Goal: Information Seeking & Learning: Learn about a topic

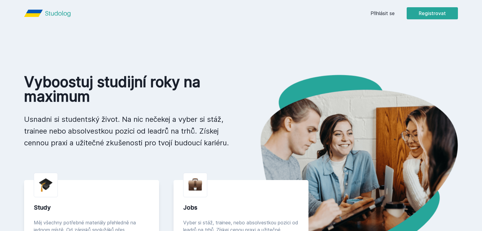
click at [416, 40] on div "Přihlásit se Registrovat Vyboostuj studijní roky na maximum Usnadni si students…" at bounding box center [241, 229] width 482 height 458
click at [383, 14] on link "Přihlásit se" at bounding box center [383, 13] width 24 height 7
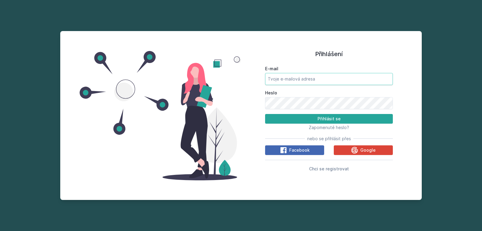
click at [303, 83] on input "E-mail" at bounding box center [329, 79] width 128 height 12
type input "[EMAIL_ADDRESS][DOMAIN_NAME]"
click at [265, 114] on button "Přihlásit se" at bounding box center [329, 119] width 128 height 10
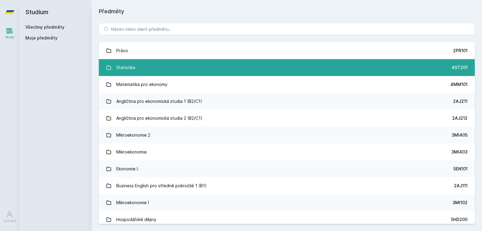
click at [76, 90] on div "Studium Všechny předměty Moje předměty" at bounding box center [55, 115] width 72 height 231
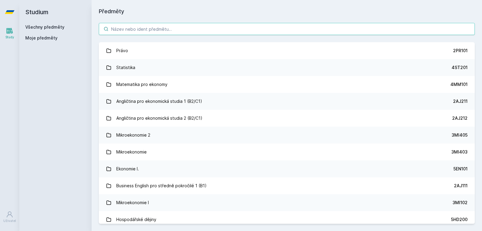
click at [150, 25] on input "search" at bounding box center [287, 29] width 376 height 12
paste input "4ME485"
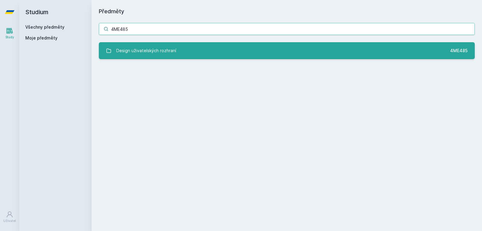
type input "4ME485"
click at [155, 53] on div "Design uživatelských rozhraní" at bounding box center [146, 51] width 60 height 12
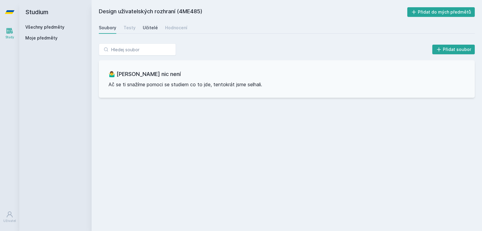
drag, startPoint x: 149, startPoint y: 28, endPoint x: 152, endPoint y: 29, distance: 3.1
click at [149, 28] on div "Učitelé" at bounding box center [150, 28] width 15 height 6
click at [178, 30] on div "Hodnocení" at bounding box center [176, 28] width 22 height 6
click at [160, 30] on div "Soubory Testy Učitelé Hodnocení" at bounding box center [287, 28] width 376 height 12
click at [151, 29] on div "Učitelé" at bounding box center [150, 28] width 15 height 6
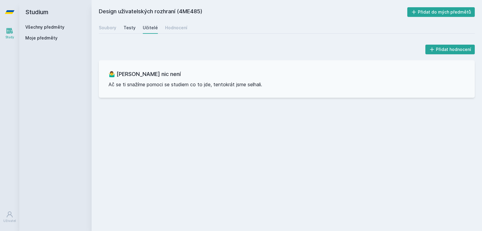
click at [131, 27] on div "Testy" at bounding box center [130, 28] width 12 height 6
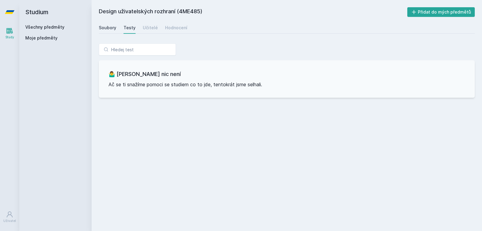
click at [109, 29] on div "Soubory" at bounding box center [107, 28] width 17 height 6
drag, startPoint x: 52, startPoint y: 28, endPoint x: 39, endPoint y: 31, distance: 13.5
click at [52, 28] on link "Všechny předměty" at bounding box center [44, 26] width 39 height 5
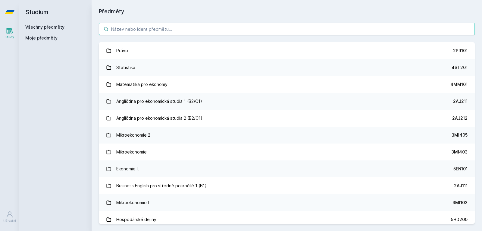
click at [138, 28] on input "search" at bounding box center [287, 29] width 376 height 12
paste input "4ME482"
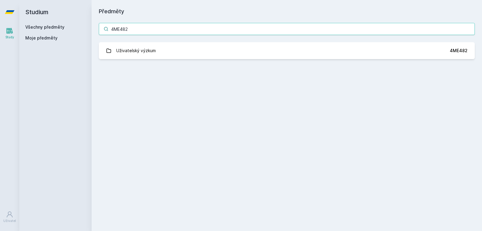
type input "4ME482"
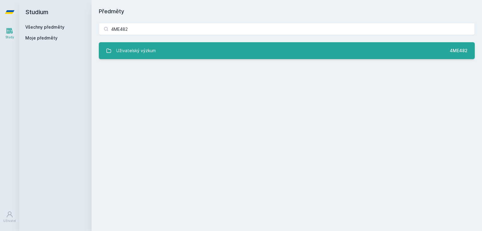
click at [147, 51] on div "Uživatelský výzkum" at bounding box center [135, 51] width 39 height 12
